Goal: Communication & Community: Connect with others

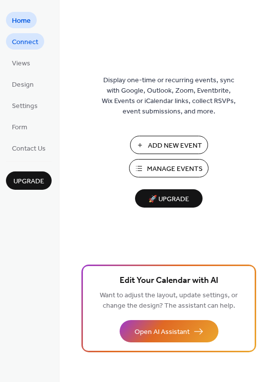
click at [25, 44] on span "Connect" at bounding box center [25, 42] width 26 height 10
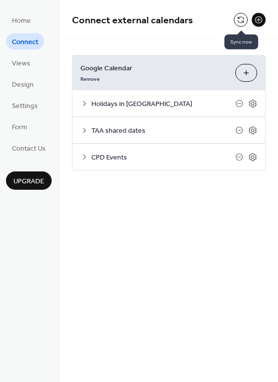
click at [242, 21] on button at bounding box center [241, 20] width 14 height 14
click at [247, 71] on button "Choose Calendars" at bounding box center [246, 73] width 22 height 18
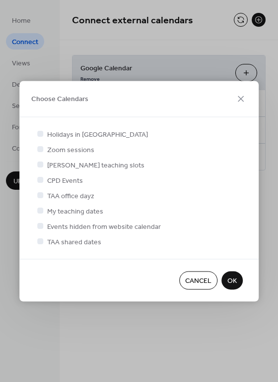
click at [232, 277] on span "OK" at bounding box center [231, 281] width 9 height 10
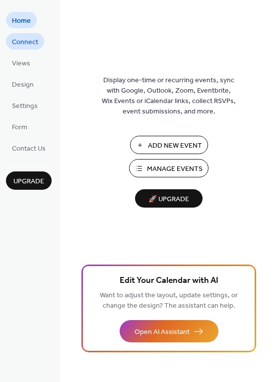
click at [28, 42] on span "Connect" at bounding box center [25, 42] width 26 height 10
